Goal: Information Seeking & Learning: Find specific fact

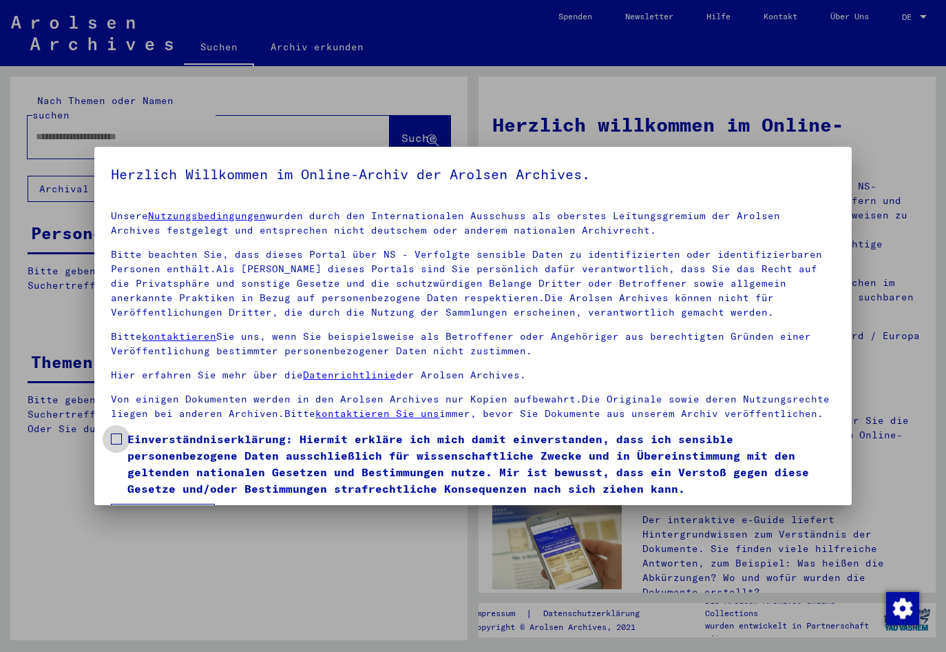
click at [114, 436] on span at bounding box center [116, 438] width 11 height 11
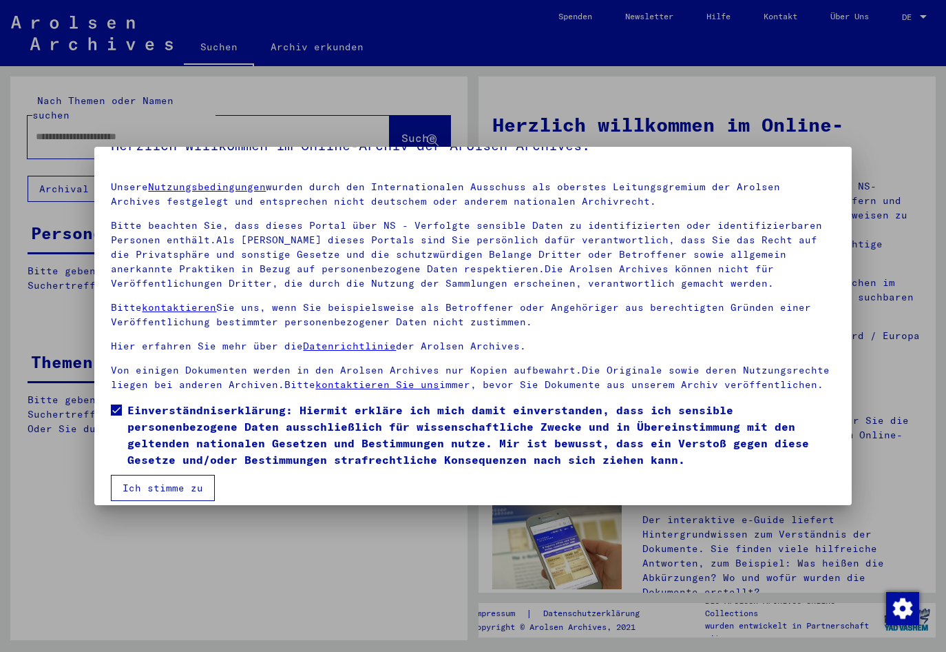
scroll to position [41, 0]
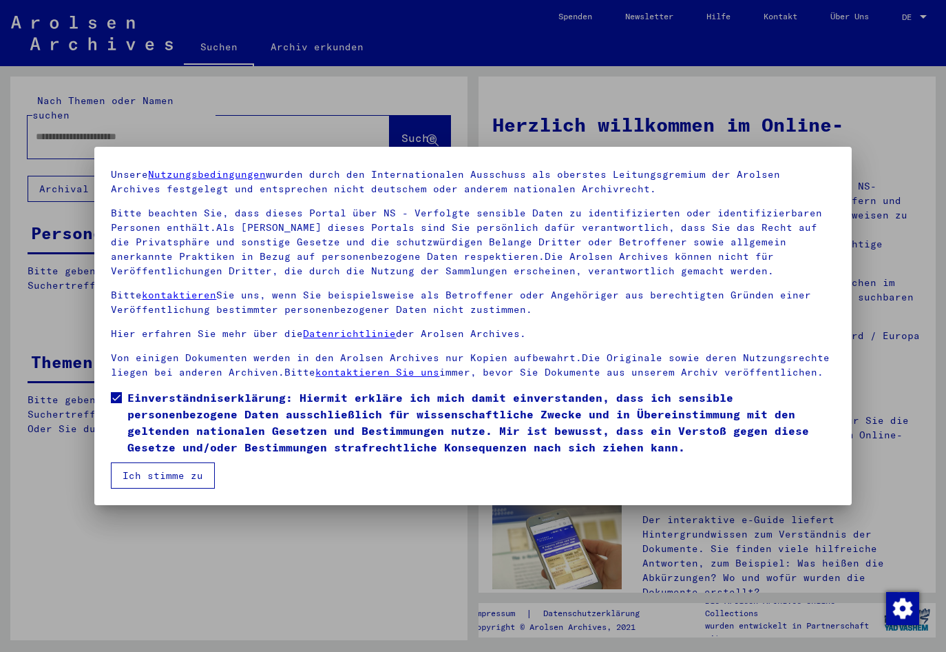
drag, startPoint x: 142, startPoint y: 473, endPoint x: 142, endPoint y: 439, distance: 33.1
click at [142, 472] on button "Ich stimme zu" at bounding box center [163, 475] width 104 height 26
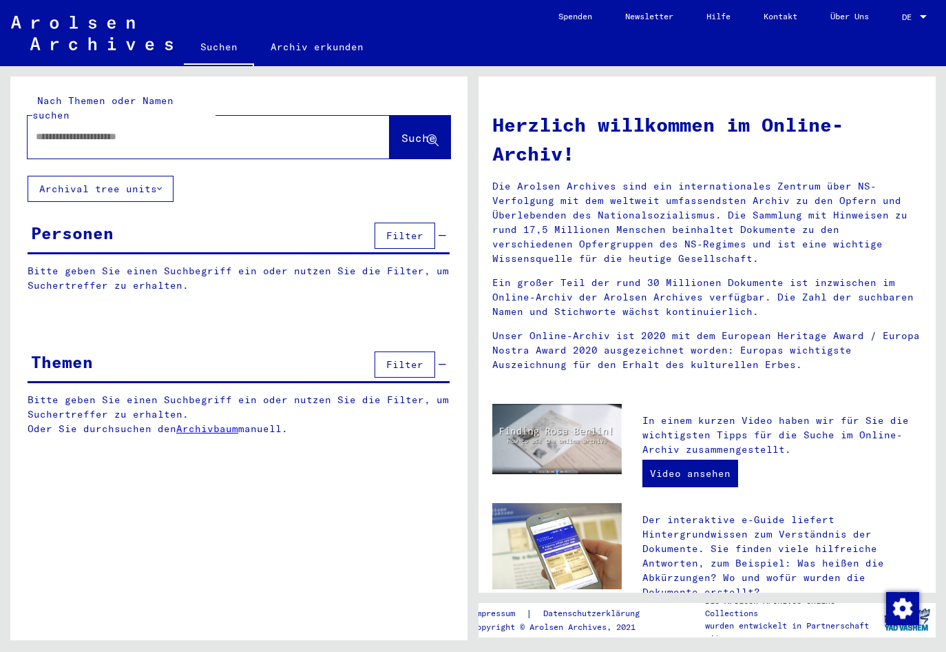
click at [63, 121] on div at bounding box center [188, 136] width 321 height 31
click at [62, 129] on input "text" at bounding box center [192, 136] width 313 height 14
type input "**********"
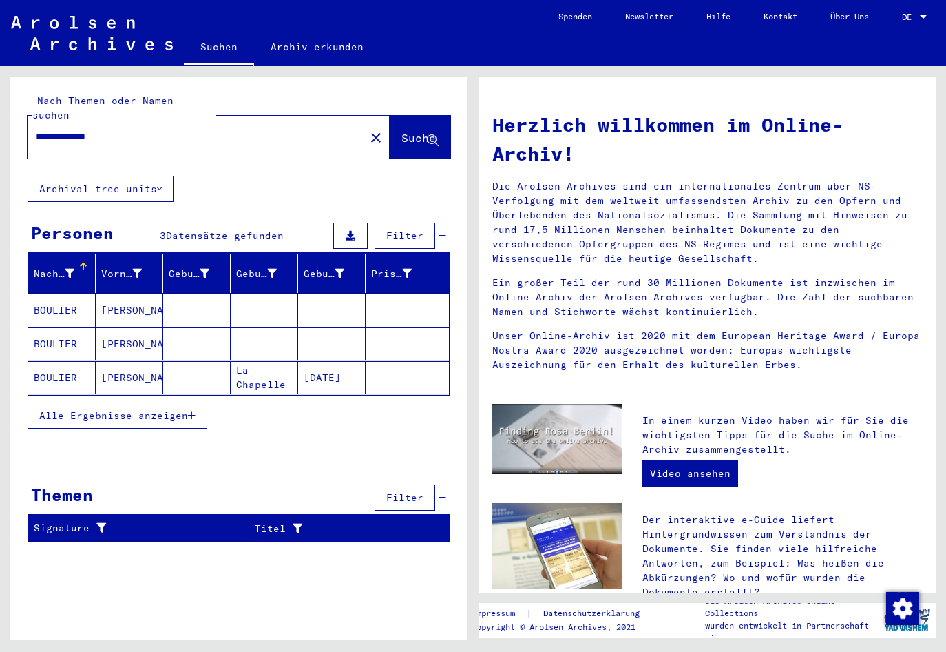
click at [346, 309] on mat-cell at bounding box center [332, 309] width 68 height 33
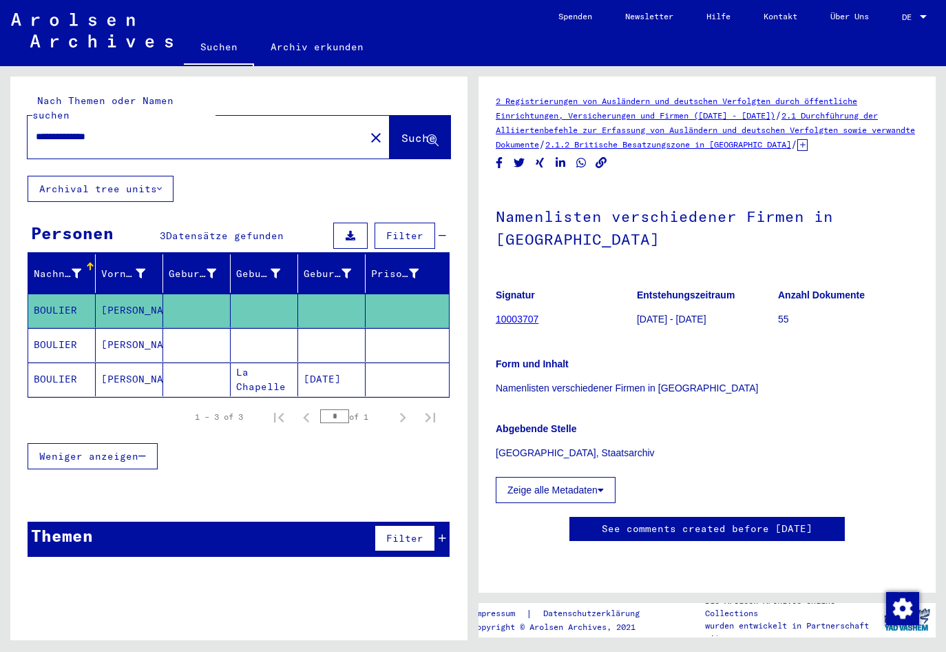
click at [340, 329] on mat-cell at bounding box center [332, 345] width 68 height 34
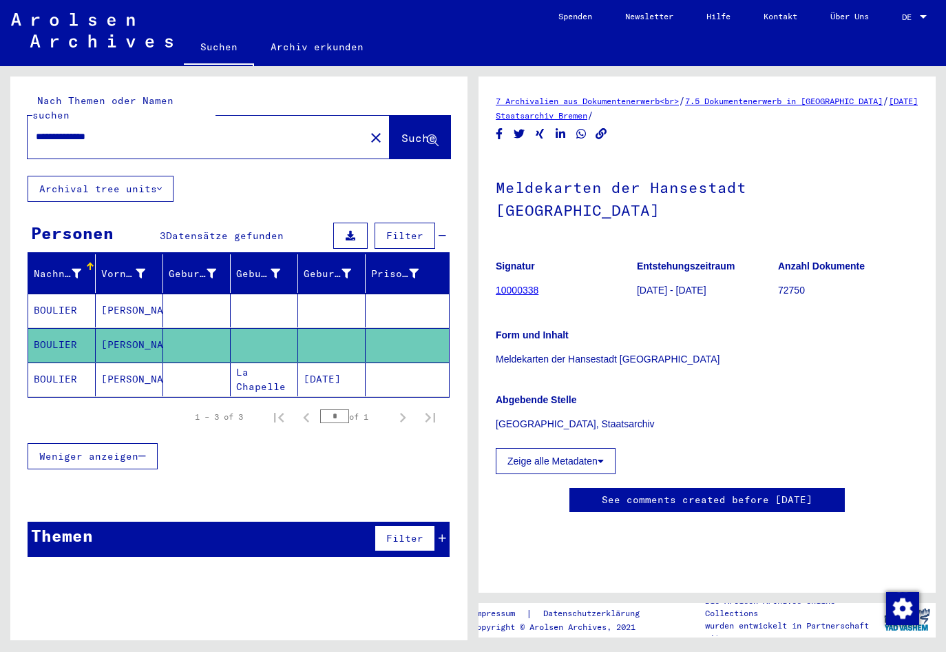
scroll to position [138, 0]
click at [346, 293] on mat-cell at bounding box center [332, 310] width 68 height 34
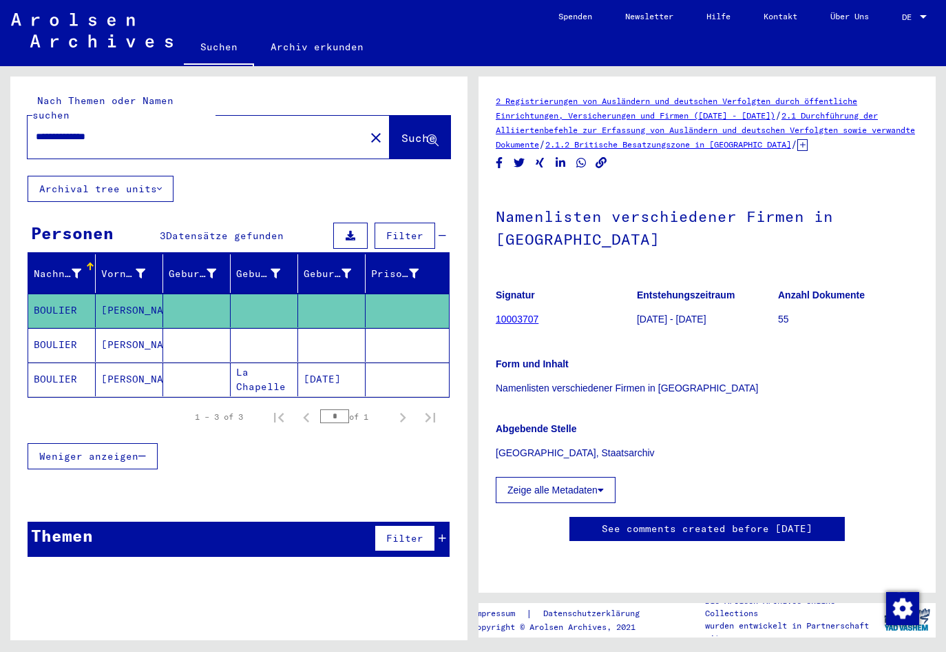
scroll to position [207, 0]
